Goal: Task Accomplishment & Management: Manage account settings

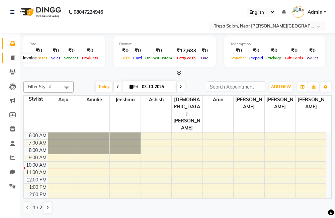
click at [9, 57] on span at bounding box center [13, 58] width 12 height 8
select select "service"
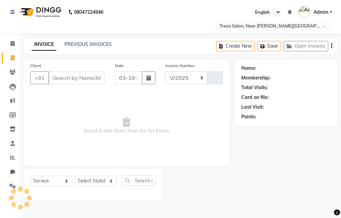
select select "7633"
type input "2984"
click at [96, 46] on link "PREVIOUS INVOICES" at bounding box center [87, 44] width 47 height 6
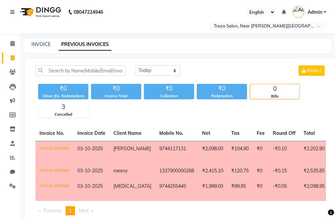
scroll to position [24, 0]
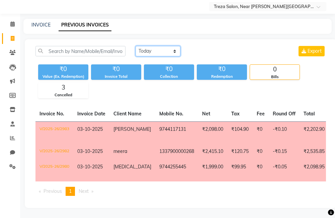
click at [154, 46] on select "[DATE] [DATE] Custom Range" at bounding box center [158, 51] width 45 height 10
select select "[DATE]"
click at [136, 46] on select "[DATE] [DATE] Custom Range" at bounding box center [158, 51] width 45 height 10
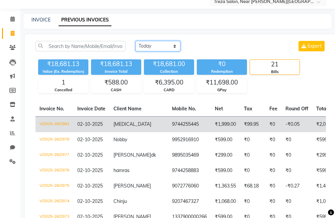
scroll to position [91, 0]
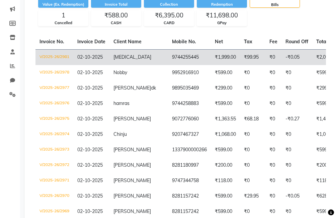
click at [142, 62] on td "[MEDICAL_DATA]" at bounding box center [139, 57] width 59 height 16
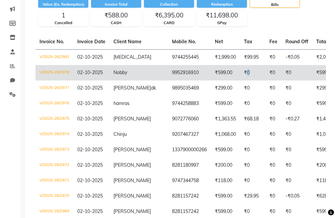
click at [240, 73] on td "₹0" at bounding box center [252, 72] width 25 height 15
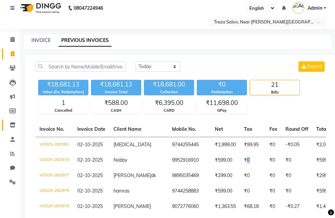
scroll to position [0, 0]
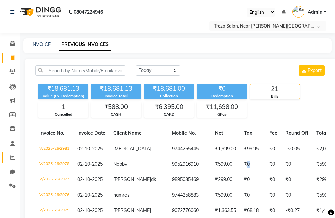
click at [11, 154] on link "Reports" at bounding box center [10, 157] width 16 height 11
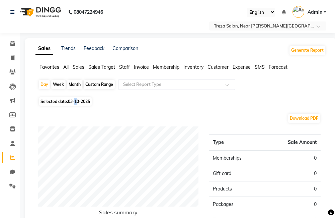
click at [77, 101] on span "03-10-2025" at bounding box center [79, 101] width 22 height 5
select select "10"
select select "2025"
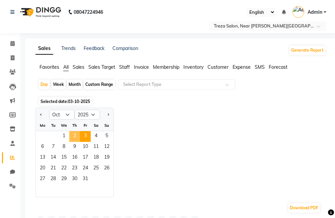
click at [73, 134] on span "2" at bounding box center [74, 136] width 11 height 11
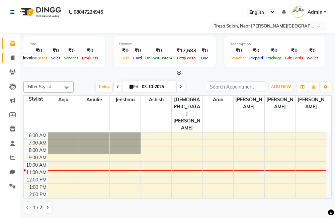
click at [7, 58] on span at bounding box center [13, 58] width 12 height 8
select select "service"
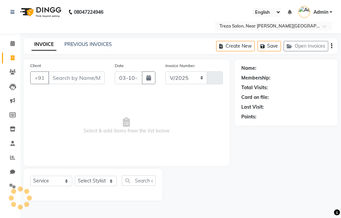
select select "7633"
type input "2985"
click at [80, 40] on div "INVOICE PREVIOUS INVOICES Create New Save Open Invoices" at bounding box center [180, 46] width 314 height 16
click at [79, 42] on link "PREVIOUS INVOICES" at bounding box center [87, 44] width 47 height 6
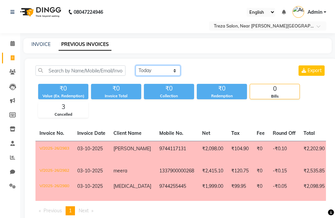
click at [143, 69] on select "[DATE] [DATE] Custom Range" at bounding box center [158, 70] width 45 height 10
select select "[DATE]"
click at [136, 65] on select "[DATE] [DATE] Custom Range" at bounding box center [158, 70] width 45 height 10
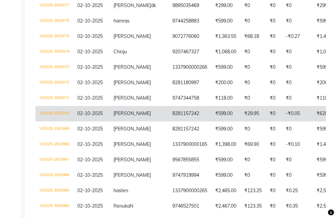
scroll to position [201, 0]
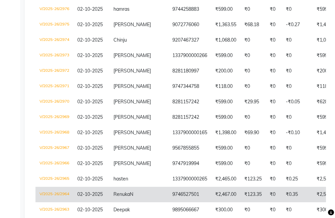
click at [169, 202] on td "9746527501" at bounding box center [190, 194] width 43 height 15
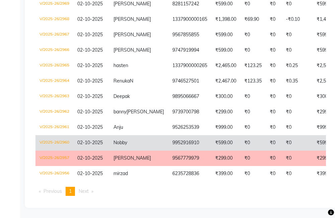
scroll to position [333, 0]
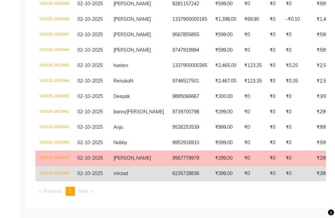
click at [175, 171] on td "6235728836" at bounding box center [190, 173] width 43 height 15
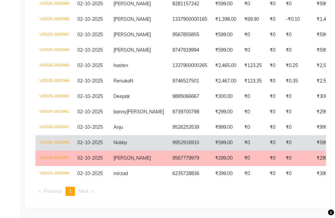
click at [174, 139] on td "9952916910" at bounding box center [190, 142] width 43 height 15
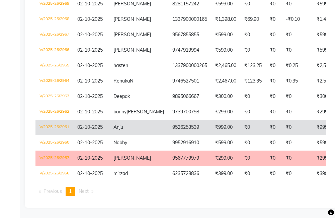
click at [175, 123] on td "9526253539" at bounding box center [190, 127] width 43 height 15
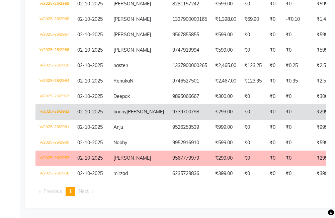
drag, startPoint x: 174, startPoint y: 98, endPoint x: 175, endPoint y: 102, distance: 3.5
click at [175, 104] on td "9739700798" at bounding box center [190, 111] width 43 height 15
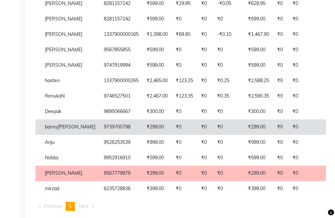
scroll to position [0, 0]
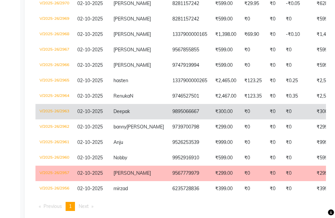
click at [173, 119] on td "9895066667" at bounding box center [190, 111] width 43 height 15
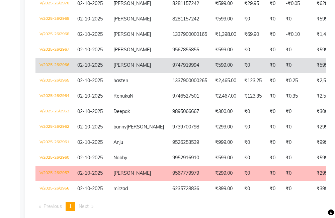
click at [169, 73] on td "9747919994" at bounding box center [190, 65] width 43 height 15
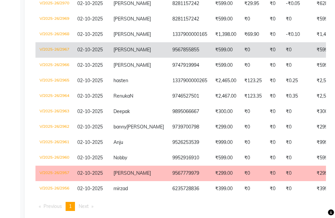
click at [135, 58] on td "[PERSON_NAME]" at bounding box center [139, 49] width 59 height 15
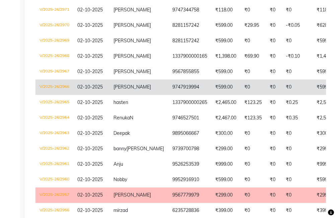
scroll to position [266, 0]
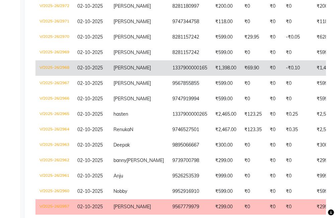
click at [169, 76] on td "1337900000165" at bounding box center [190, 67] width 43 height 15
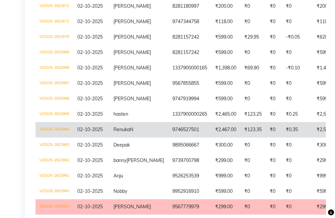
scroll to position [232, 0]
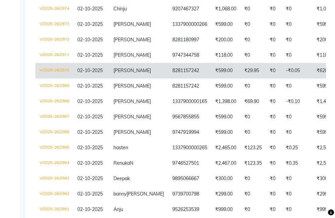
click at [169, 78] on td "8281157242" at bounding box center [190, 70] width 43 height 15
click at [144, 78] on td "[PERSON_NAME]" at bounding box center [139, 70] width 59 height 15
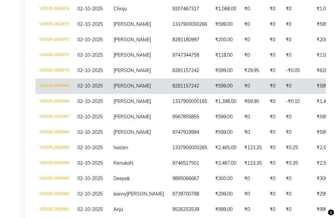
click at [169, 87] on td "8281157242" at bounding box center [190, 85] width 43 height 15
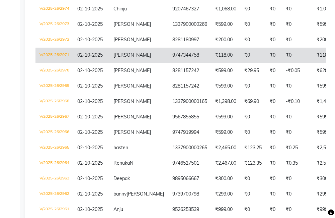
click at [169, 63] on td "9747344758" at bounding box center [190, 55] width 43 height 15
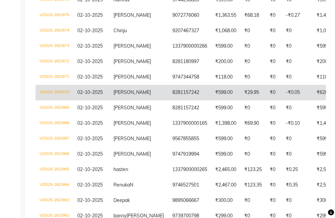
scroll to position [199, 0]
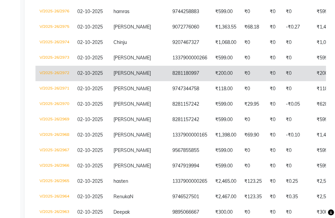
click at [138, 81] on td "[PERSON_NAME]" at bounding box center [139, 73] width 59 height 15
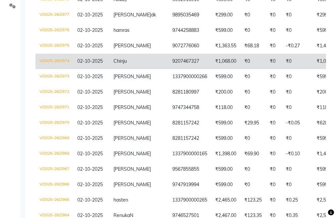
scroll to position [165, 0]
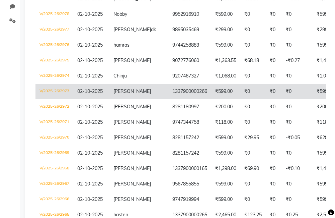
click at [211, 98] on td "₹599.00" at bounding box center [225, 91] width 29 height 15
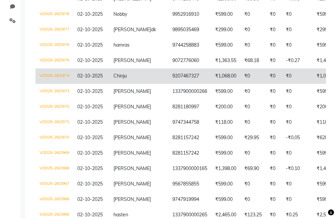
click at [169, 84] on td "9207467327" at bounding box center [190, 75] width 43 height 15
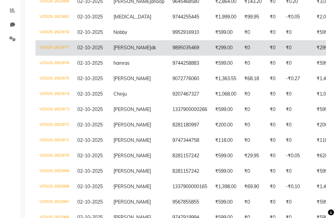
scroll to position [132, 0]
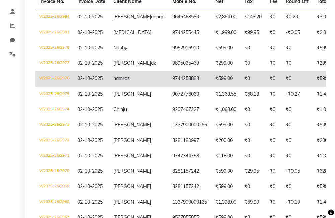
click at [169, 86] on td "9744258883" at bounding box center [190, 78] width 43 height 15
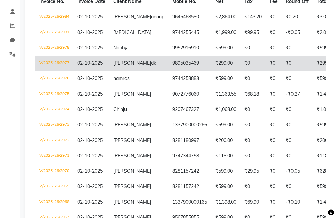
click at [169, 69] on td "9895035469" at bounding box center [190, 63] width 43 height 15
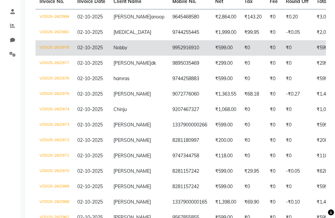
click at [136, 52] on td "Nobby" at bounding box center [139, 47] width 59 height 15
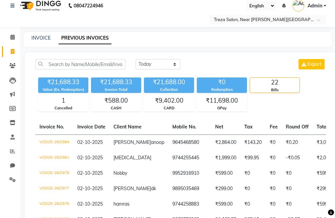
scroll to position [0, 0]
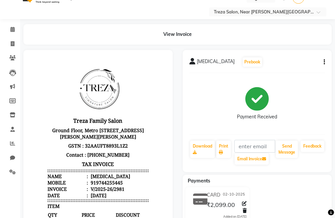
scroll to position [2, 0]
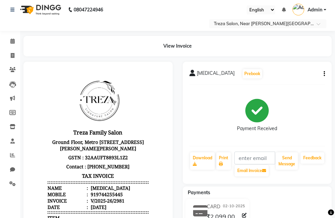
click at [324, 74] on icon "button" at bounding box center [324, 74] width 1 height 0
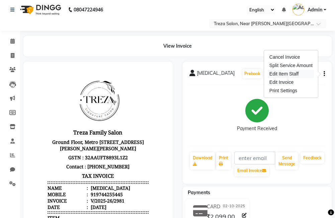
click at [284, 77] on div "Edit Item Staff" at bounding box center [291, 74] width 46 height 8
select select "67449"
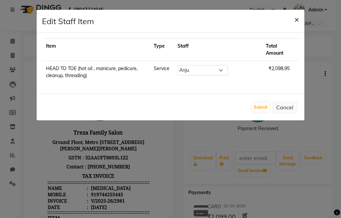
click at [299, 18] on button "×" at bounding box center [296, 19] width 15 height 19
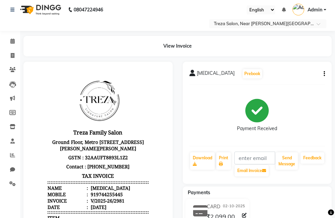
click at [324, 74] on icon "button" at bounding box center [324, 74] width 1 height 0
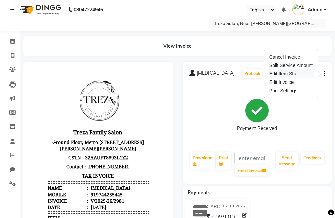
click at [278, 72] on div "Edit Item Staff" at bounding box center [291, 74] width 46 height 8
select select "67449"
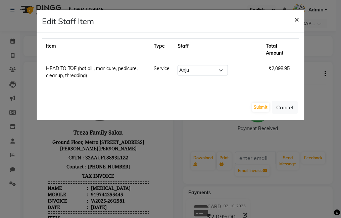
click at [294, 19] on span "×" at bounding box center [296, 19] width 5 height 10
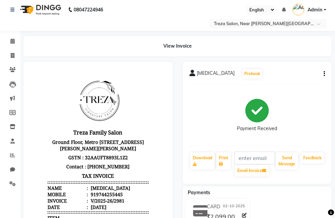
click at [324, 74] on button "button" at bounding box center [323, 73] width 4 height 7
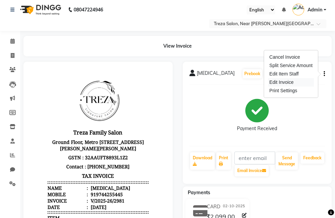
click at [288, 81] on div "Edit Invoice" at bounding box center [291, 82] width 46 height 8
select select "service"
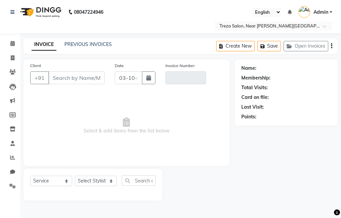
type input "9744255445"
type input "V/2025-26/2981"
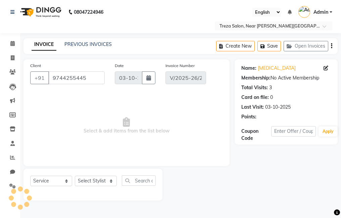
type input "02-10-2025"
select select "select"
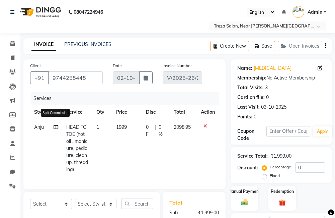
click at [55, 126] on icon at bounding box center [56, 127] width 5 height 5
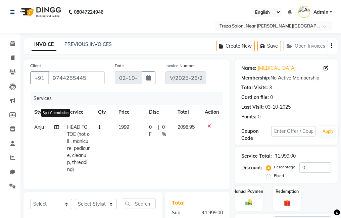
select select "67449"
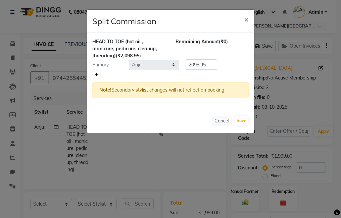
click at [95, 74] on icon at bounding box center [97, 75] width 4 height 4
type input "1049.47"
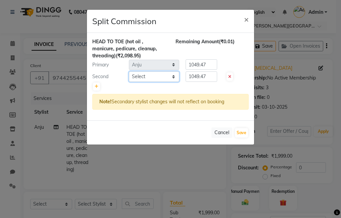
click at [150, 77] on select "Select Akhil krishna Amulie Anju Arun Ashish Jeeshma Krishna Priya Mohammed Sah…" at bounding box center [154, 76] width 50 height 10
select select "67451"
click at [129, 71] on select "Select Akhil krishna Amulie Anju Arun Ashish Jeeshma Krishna Priya Mohammed Sah…" at bounding box center [154, 76] width 50 height 10
click at [207, 65] on input "1049.47" at bounding box center [201, 64] width 32 height 10
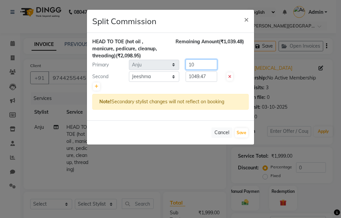
type input "1"
type input "630"
click at [210, 77] on input "1049.47" at bounding box center [201, 76] width 32 height 10
type input "1"
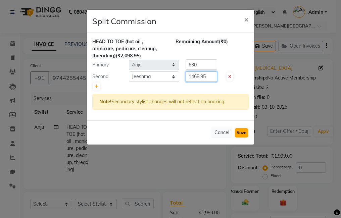
type input "1468.95"
click at [242, 133] on button "Save" at bounding box center [241, 132] width 13 height 9
select select "Select"
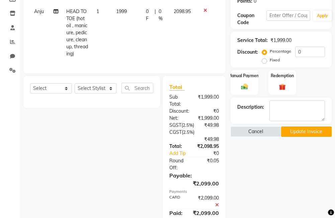
scroll to position [134, 0]
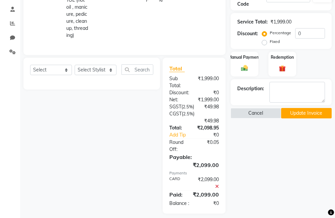
click at [302, 111] on button "Update Invoice" at bounding box center [307, 113] width 51 height 10
